Goal: Task Accomplishment & Management: Complete application form

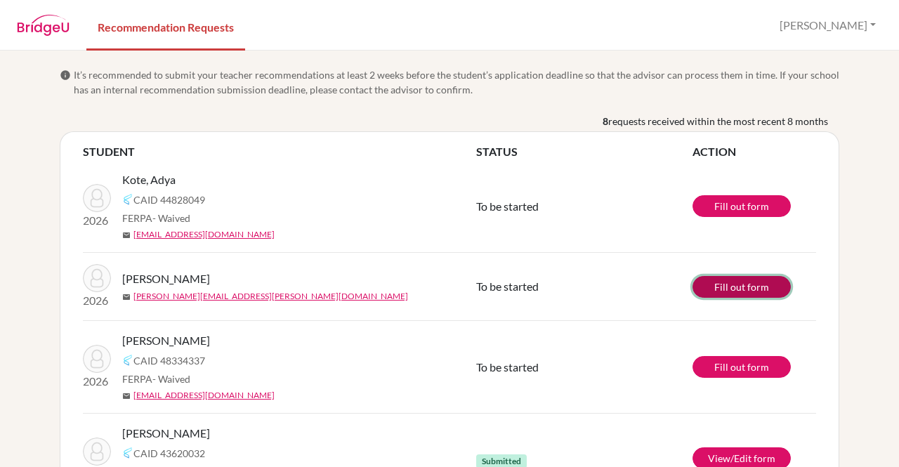
click at [756, 288] on link "Fill out form" at bounding box center [741, 287] width 98 height 22
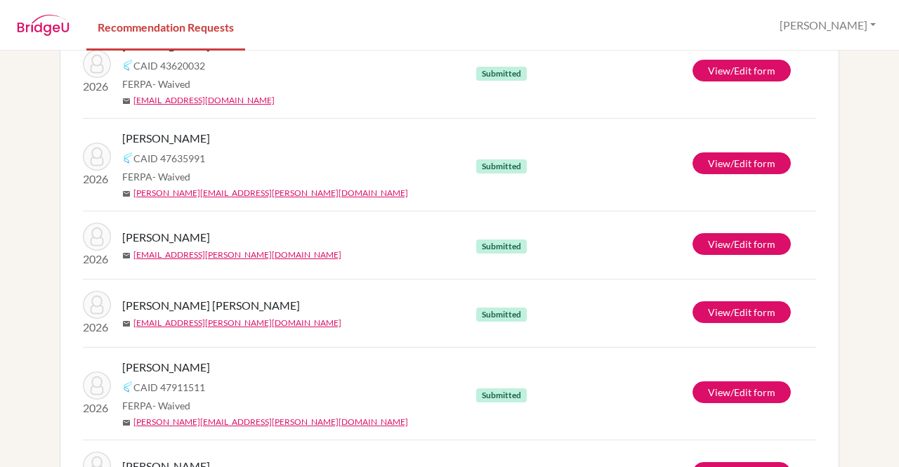
scroll to position [386, 0]
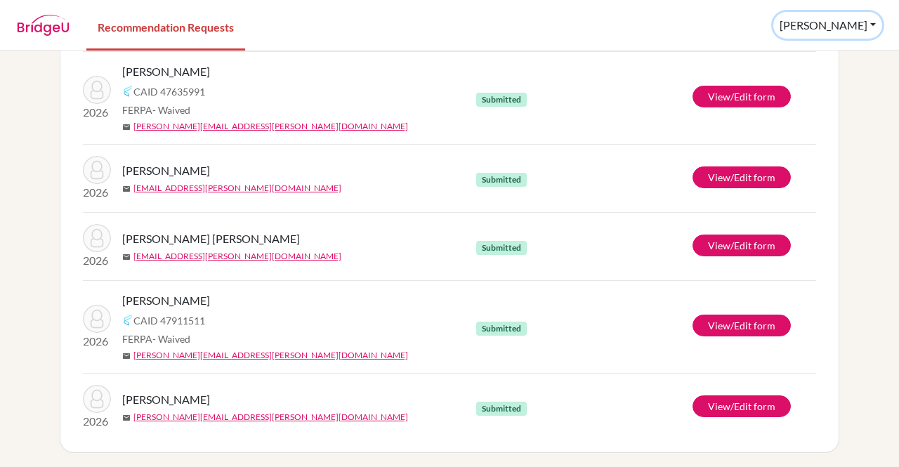
click at [857, 27] on button "Soumya" at bounding box center [827, 25] width 109 height 27
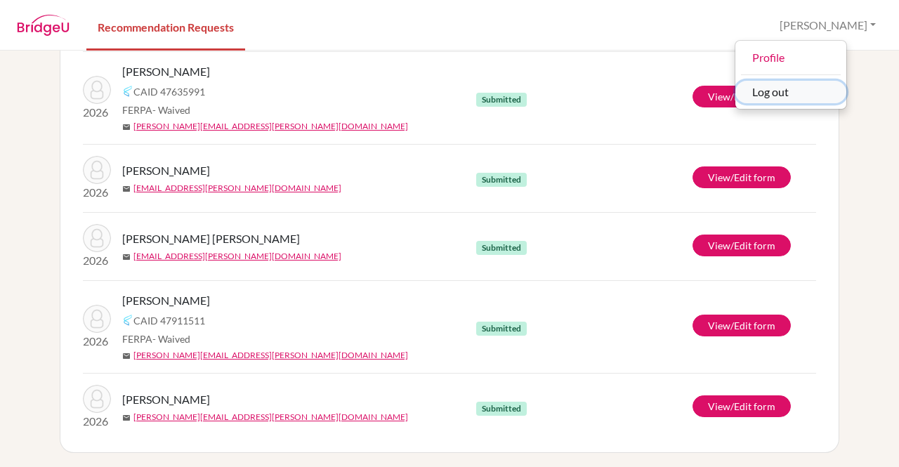
click at [843, 85] on button "Log out" at bounding box center [790, 92] width 111 height 22
